Goal: Browse casually: Explore the website without a specific task or goal

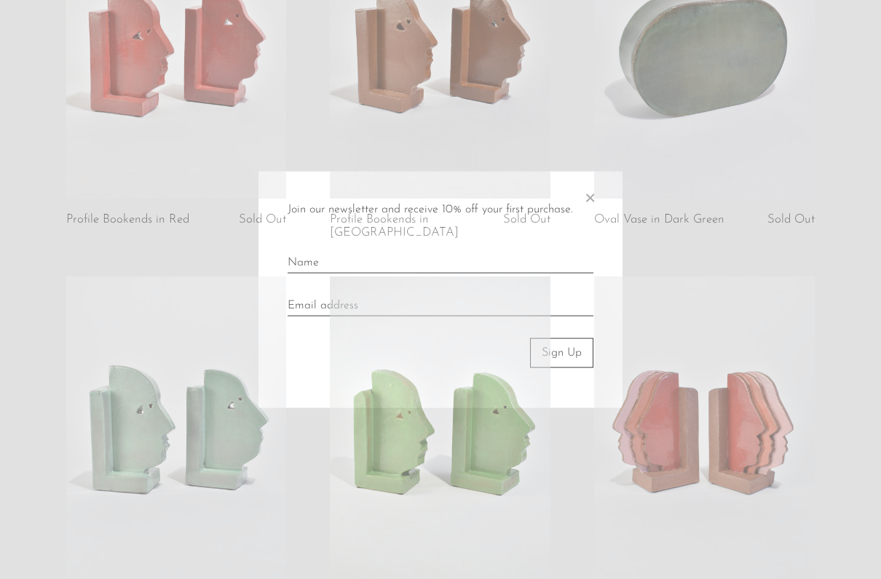
scroll to position [806, 0]
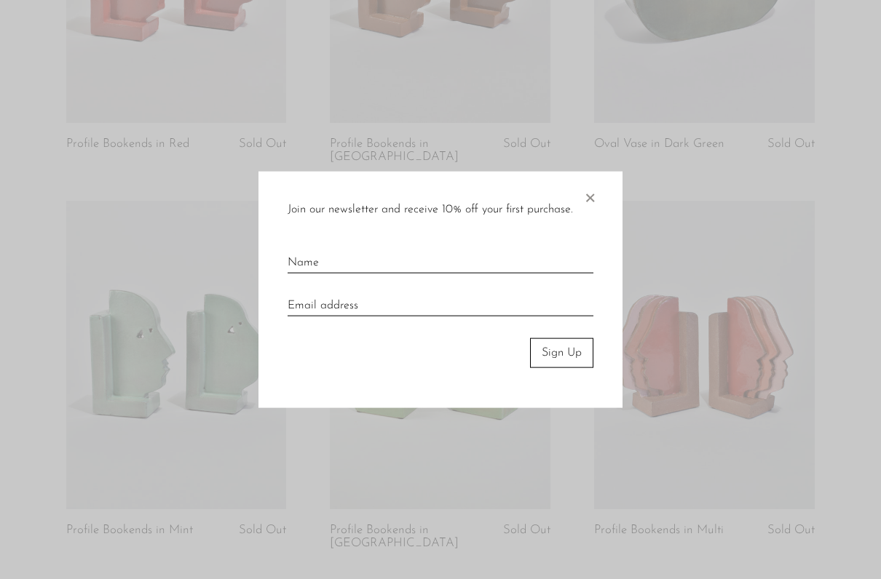
click at [592, 194] on span "×" at bounding box center [589, 195] width 15 height 47
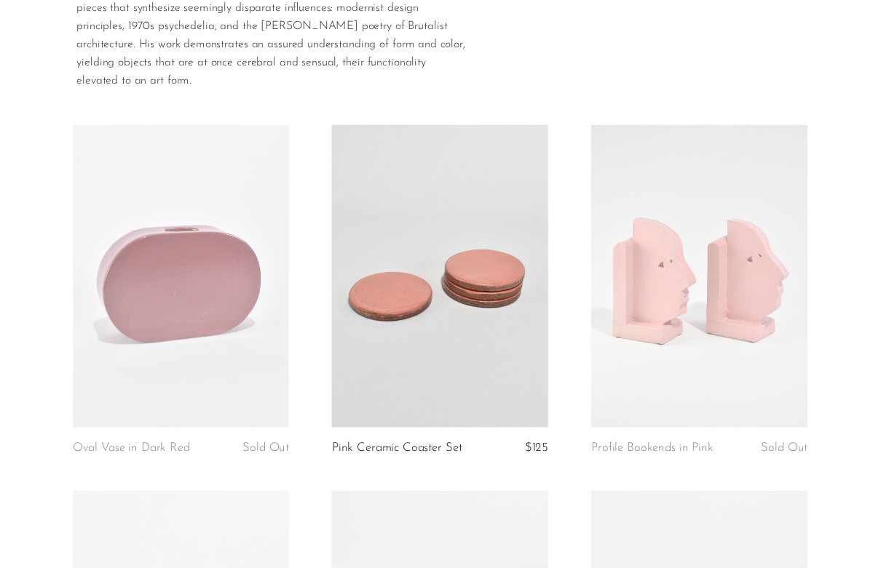
scroll to position [0, 0]
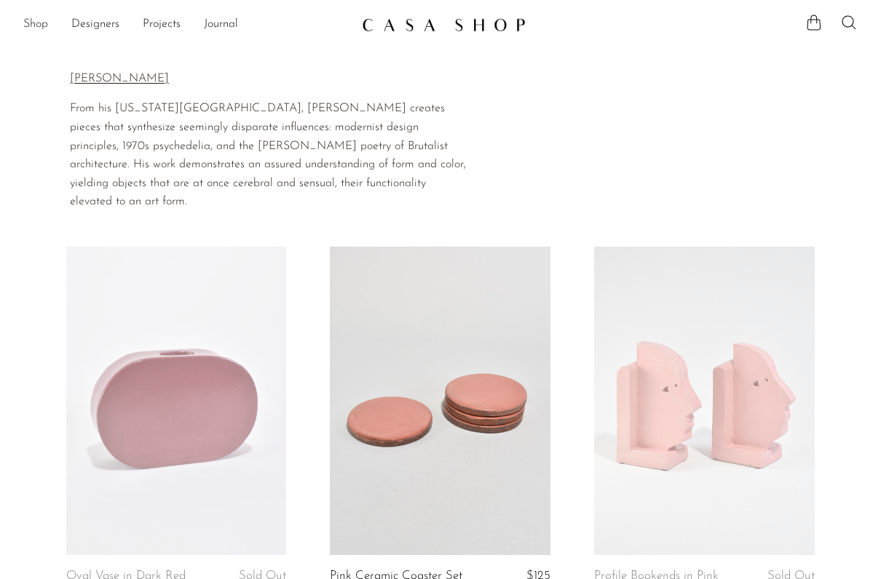
click at [28, 23] on link "Shop" at bounding box center [35, 24] width 25 height 19
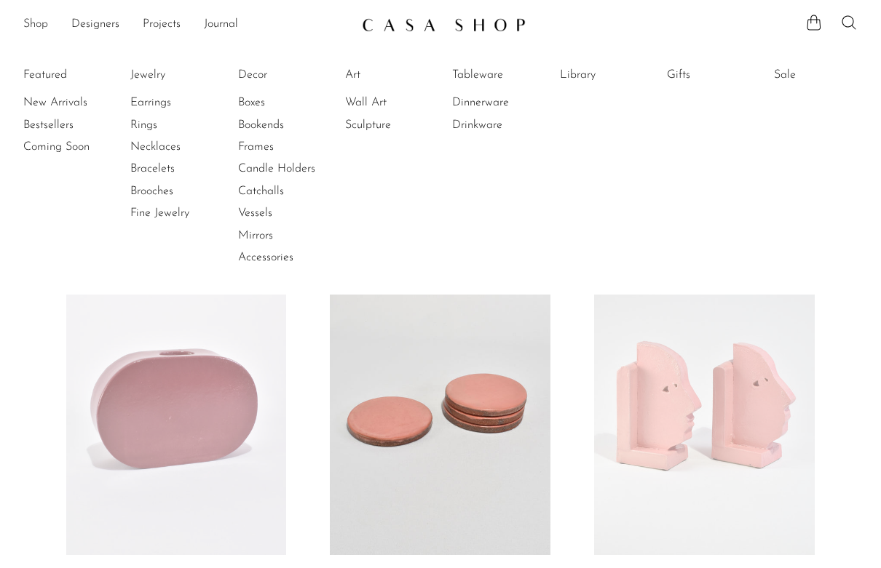
click at [28, 23] on link "Shop" at bounding box center [35, 24] width 25 height 19
click at [31, 73] on li "Featured New Arrivals Bestsellers Coming Soon" at bounding box center [65, 166] width 84 height 211
click at [258, 75] on link "Decor" at bounding box center [292, 75] width 109 height 16
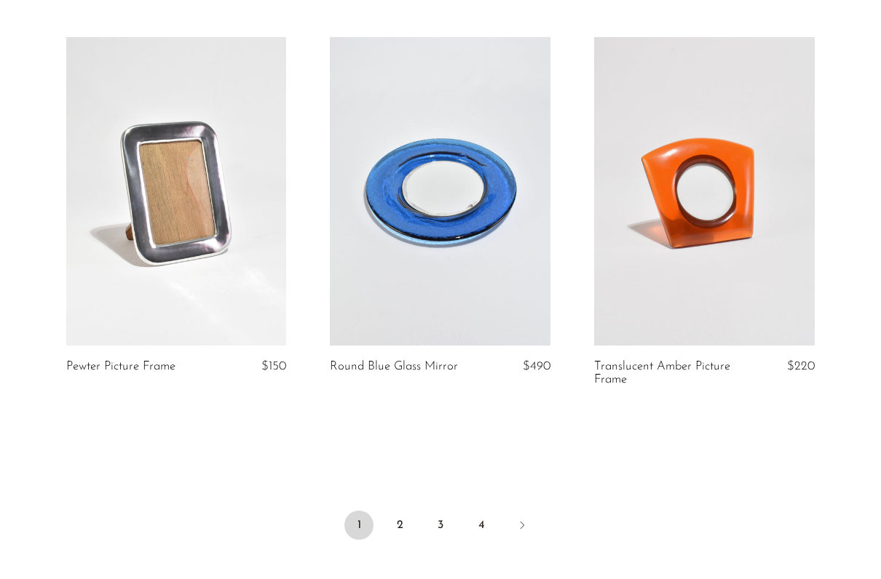
scroll to position [4327, 0]
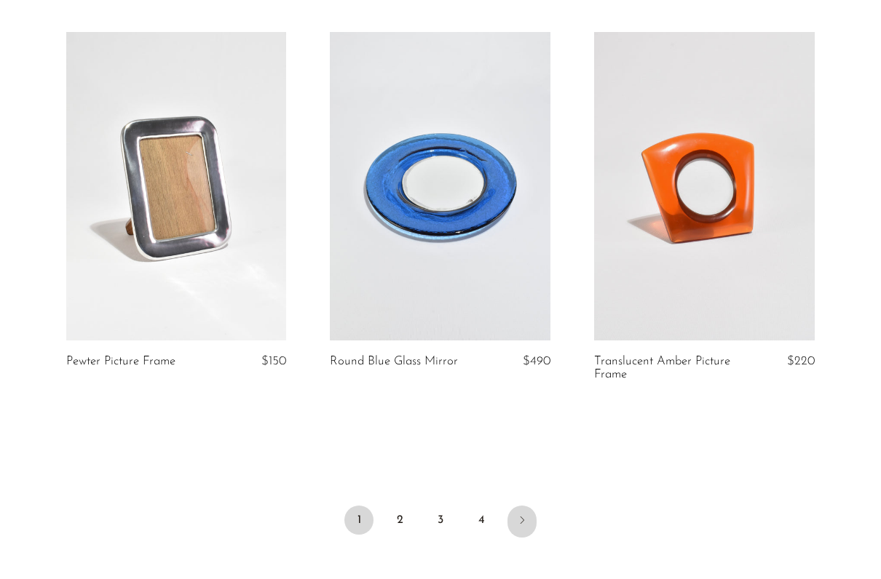
click at [517, 516] on icon "Next" at bounding box center [522, 521] width 12 height 12
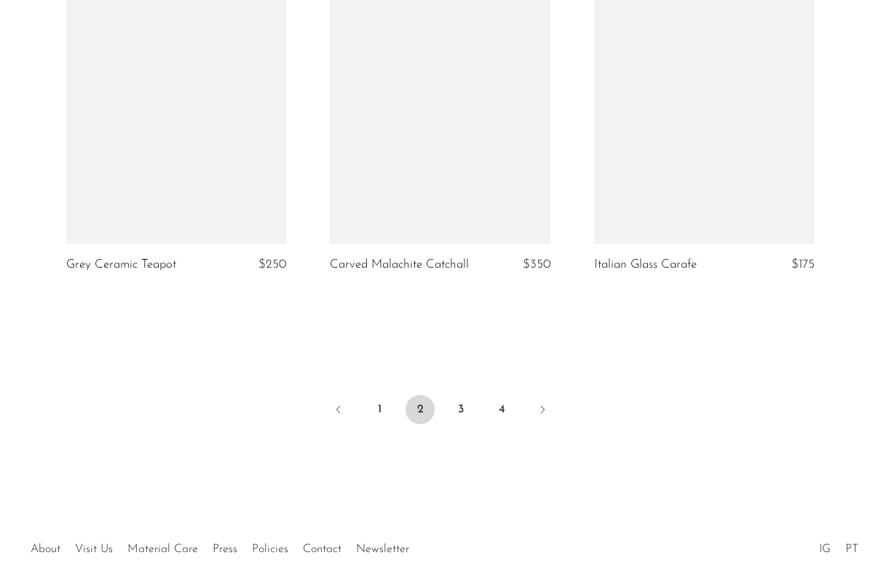
scroll to position [4464, 0]
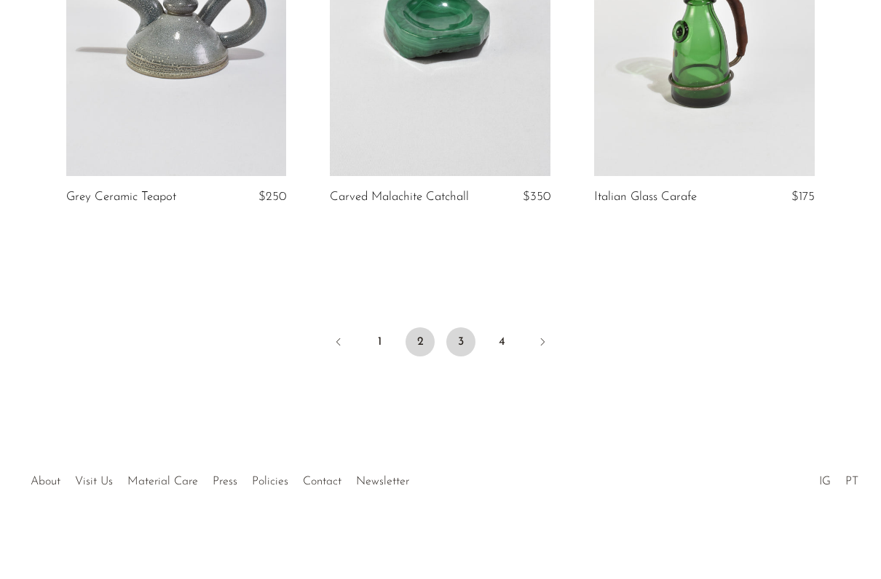
click at [460, 342] on link "3" at bounding box center [460, 342] width 29 height 29
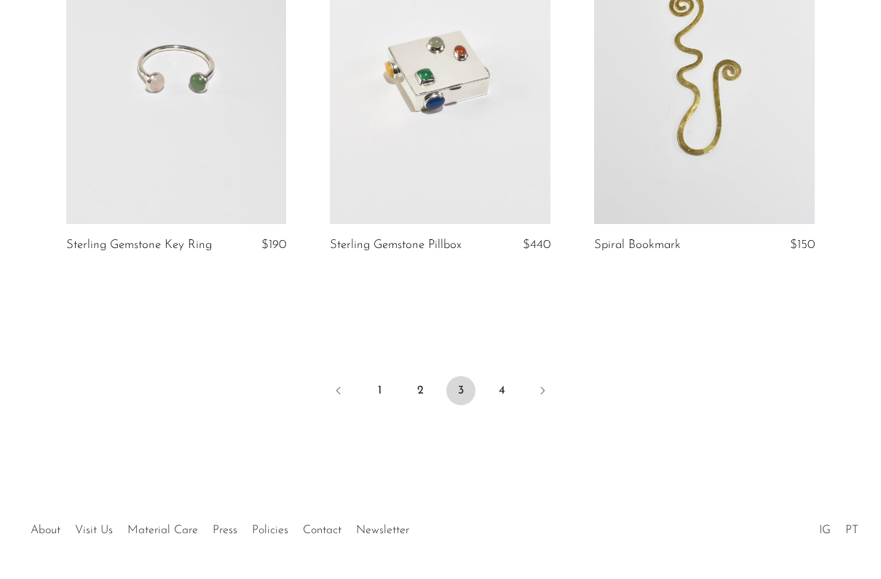
scroll to position [4451, 0]
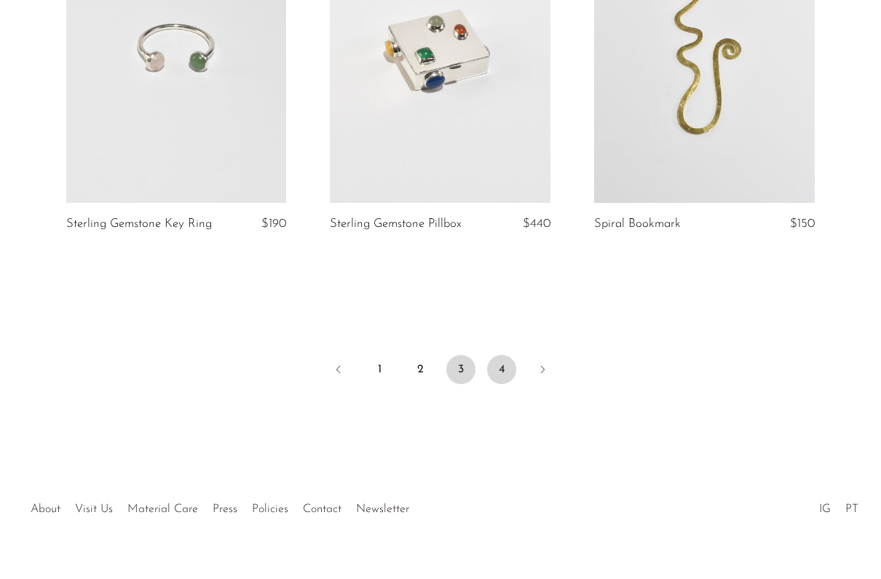
click at [506, 378] on link "4" at bounding box center [501, 369] width 29 height 29
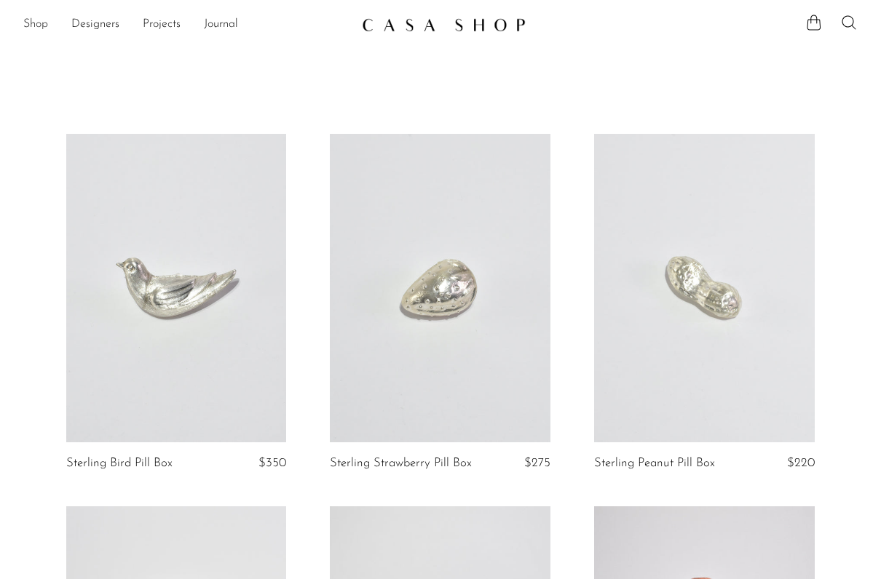
click at [29, 26] on link "Shop" at bounding box center [35, 24] width 25 height 19
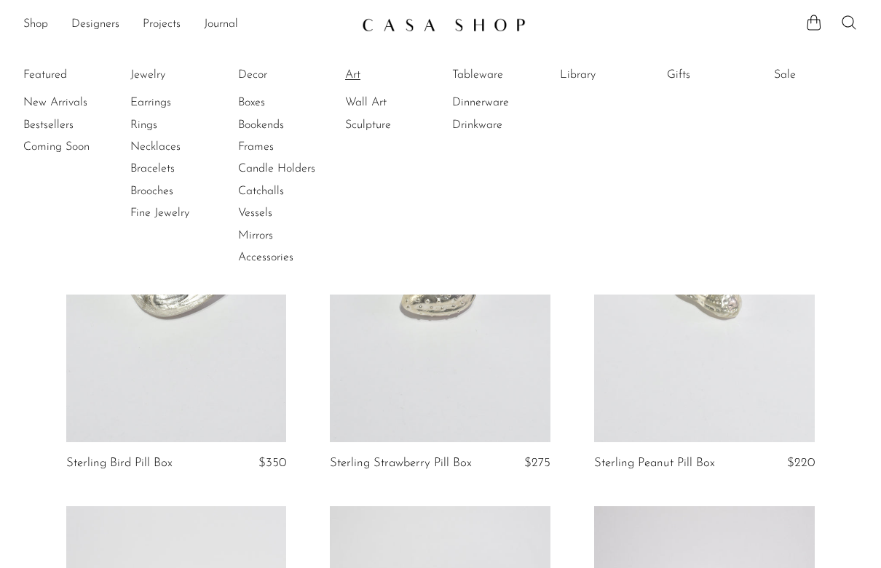
click at [365, 69] on link "Art" at bounding box center [399, 75] width 109 height 16
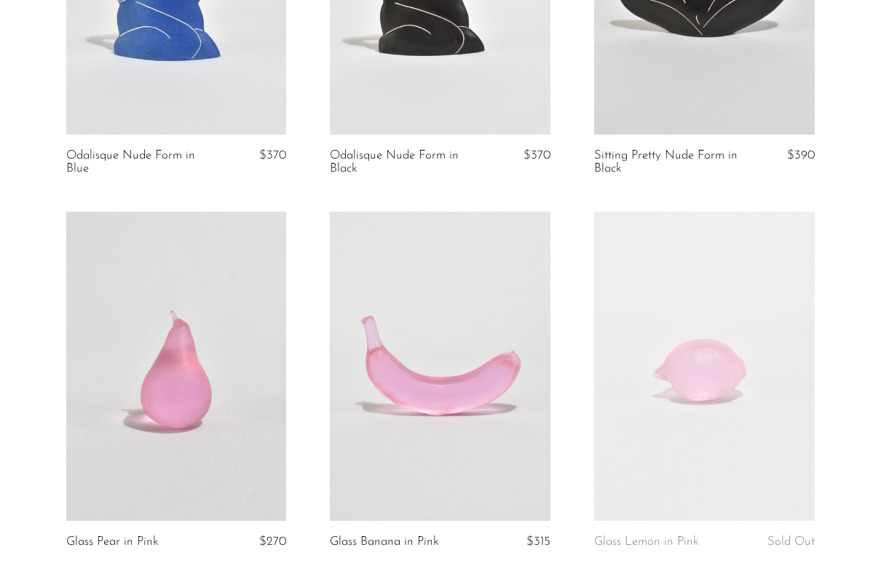
scroll to position [4305, 0]
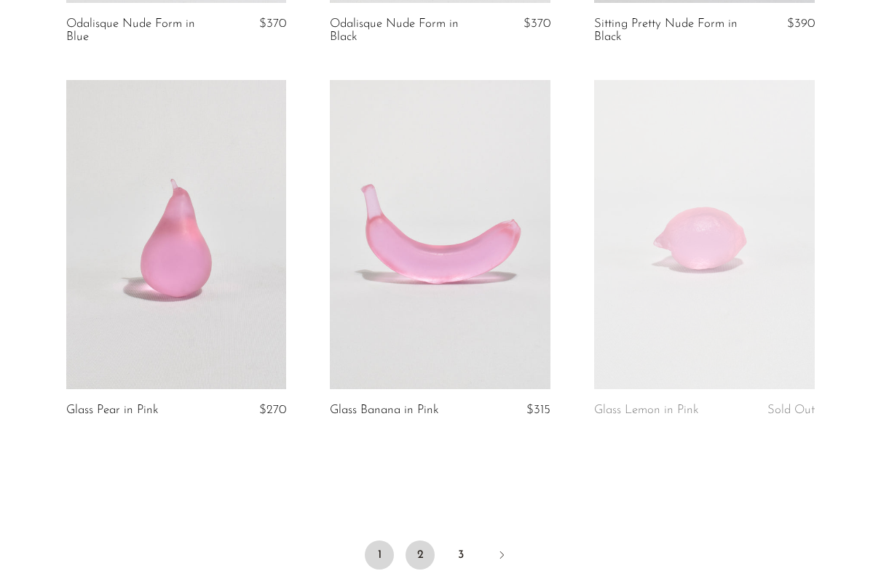
click at [414, 541] on link "2" at bounding box center [419, 555] width 29 height 29
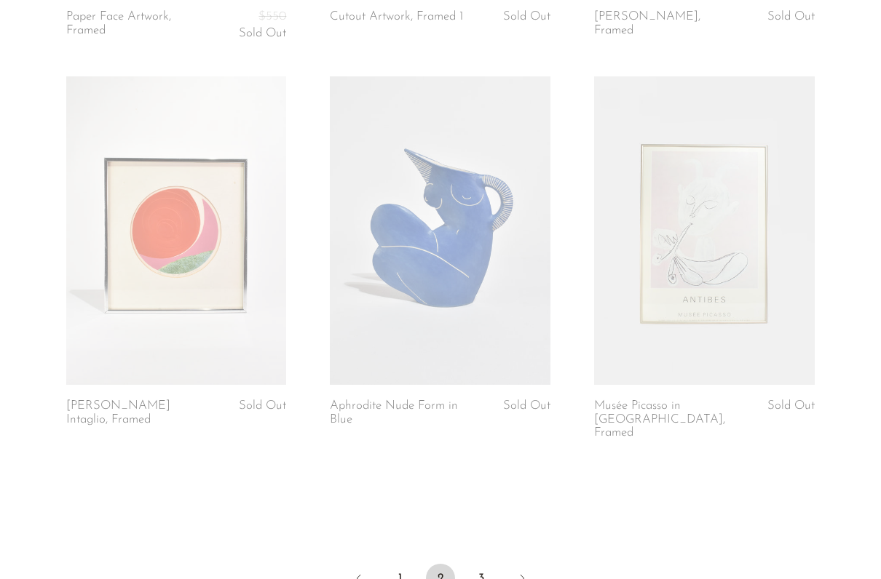
scroll to position [4355, 0]
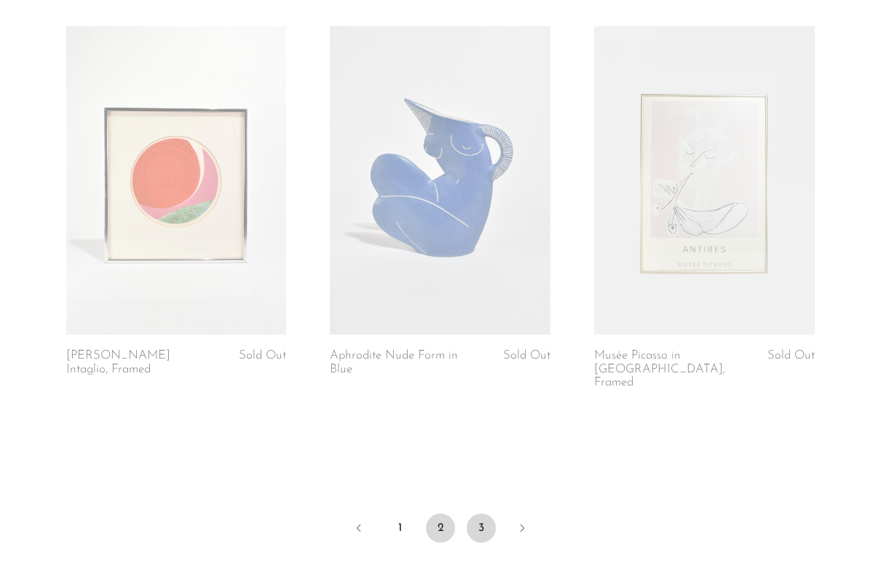
click at [475, 514] on link "3" at bounding box center [481, 528] width 29 height 29
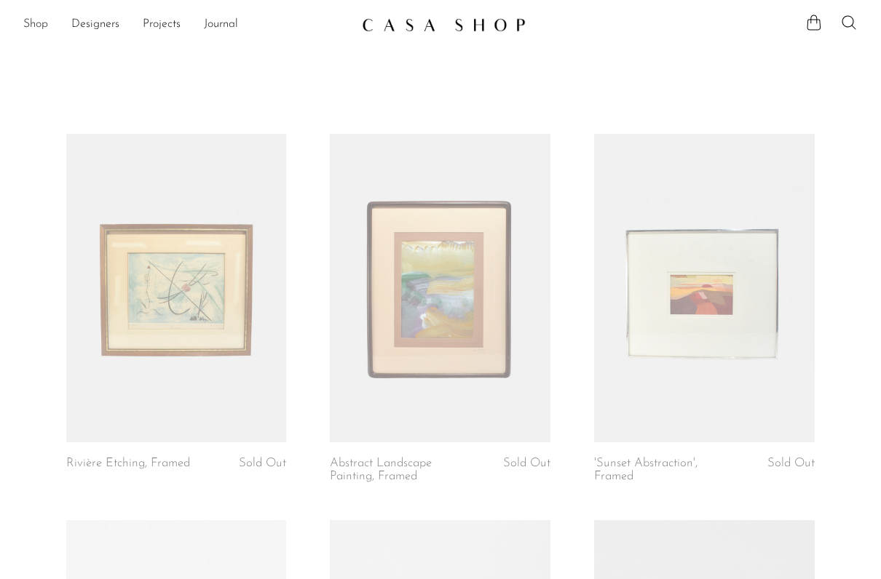
click at [31, 29] on link "Shop" at bounding box center [35, 24] width 25 height 19
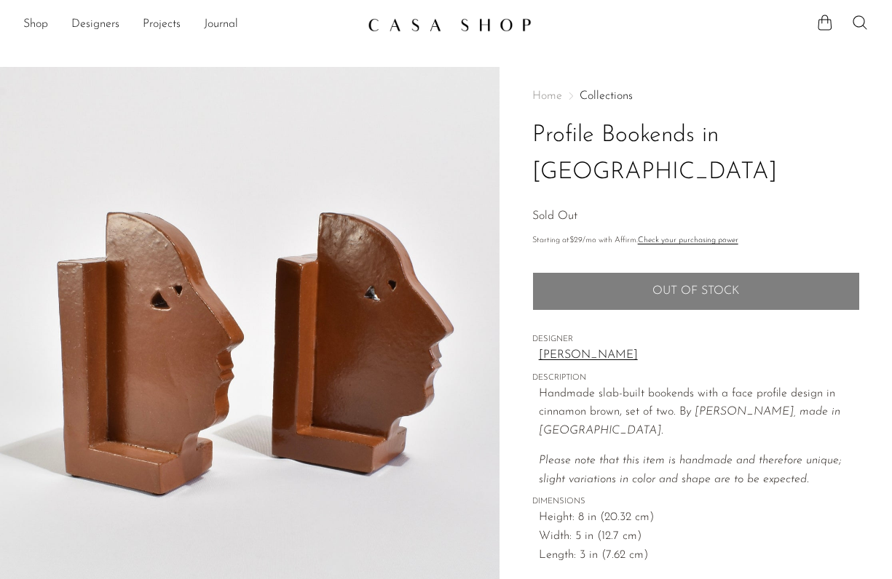
click at [574, 346] on link "[PERSON_NAME]" at bounding box center [699, 355] width 321 height 19
